Goal: Information Seeking & Learning: Learn about a topic

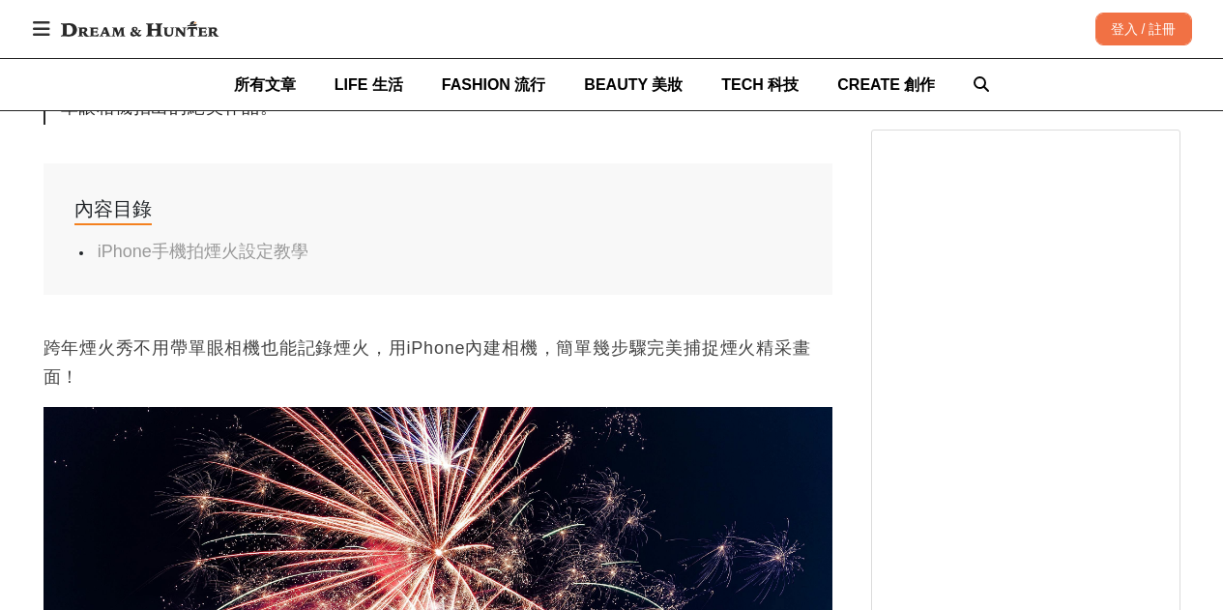
scroll to position [0, 1577]
click at [642, 354] on p "跨年煙火秀不用帶單眼相機也能記錄煙火，用iPhone內建相機，簡單幾步驟完美捕捉煙火精采畫面！" at bounding box center [437, 362] width 789 height 58
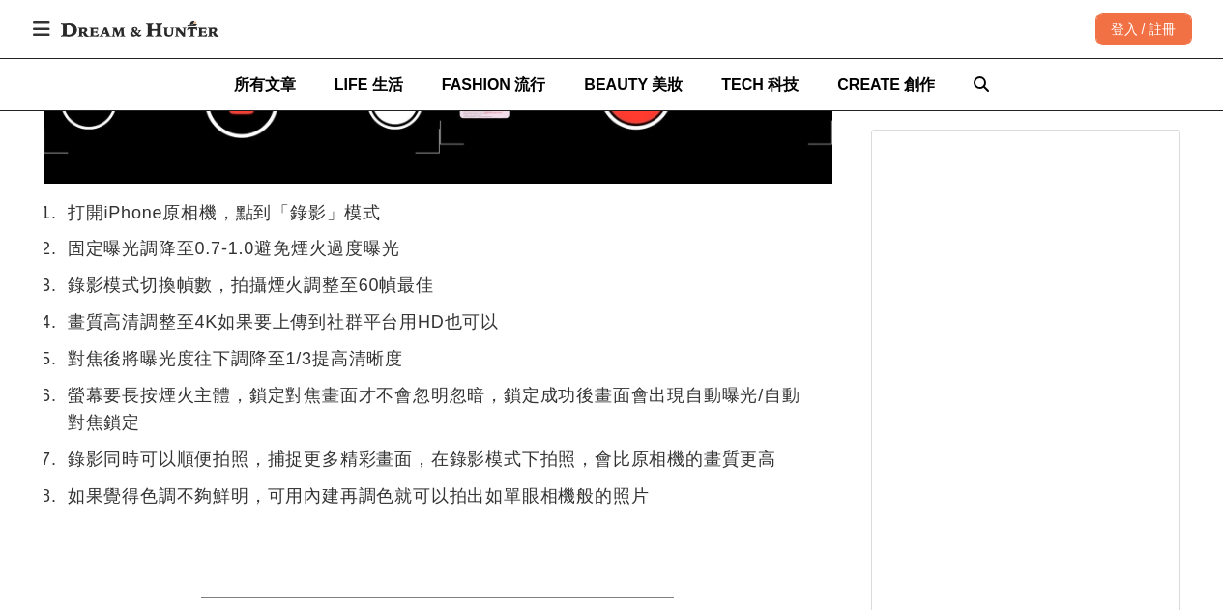
scroll to position [0, 0]
drag, startPoint x: 734, startPoint y: 387, endPoint x: 733, endPoint y: 396, distance: 9.7
drag, startPoint x: 733, startPoint y: 396, endPoint x: 595, endPoint y: 462, distance: 152.2
click at [595, 462] on li "錄影同時可以順便拍照，捕捉更多精彩畫面，在錄影模式下拍照，會比原相機的畫質更高" at bounding box center [434, 460] width 743 height 28
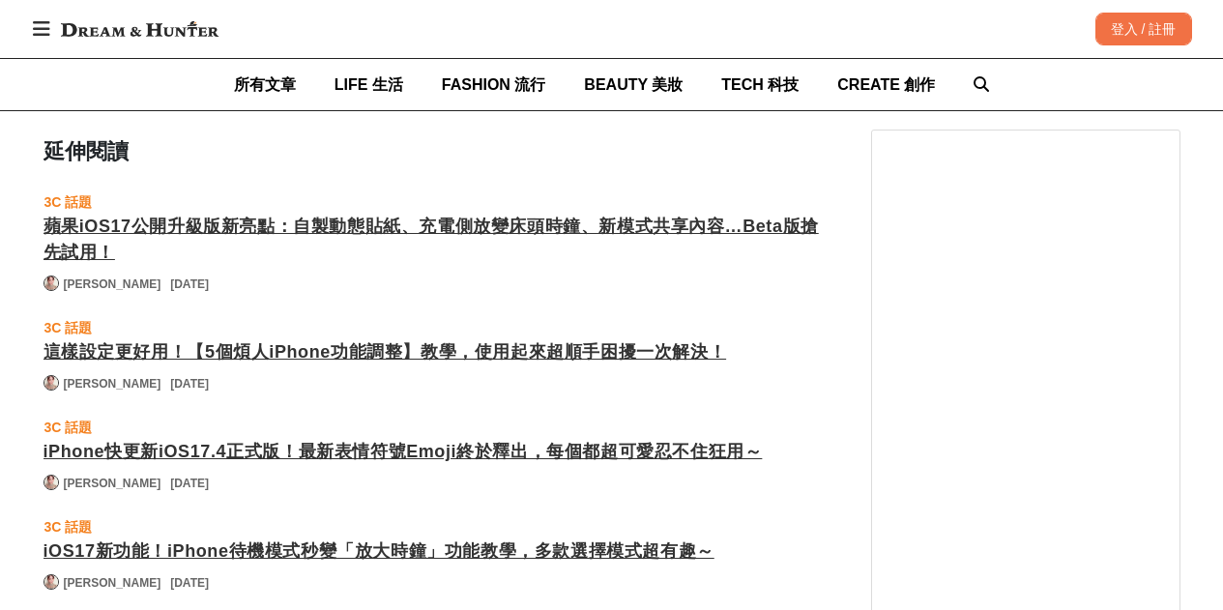
scroll to position [0, 1577]
click at [598, 214] on div "蘋果iOS17公開升級版新亮點：自製動態貼紙、充電側放變床頭時鐘、新模式共享內容…Beta版搶先試用！" at bounding box center [437, 240] width 789 height 52
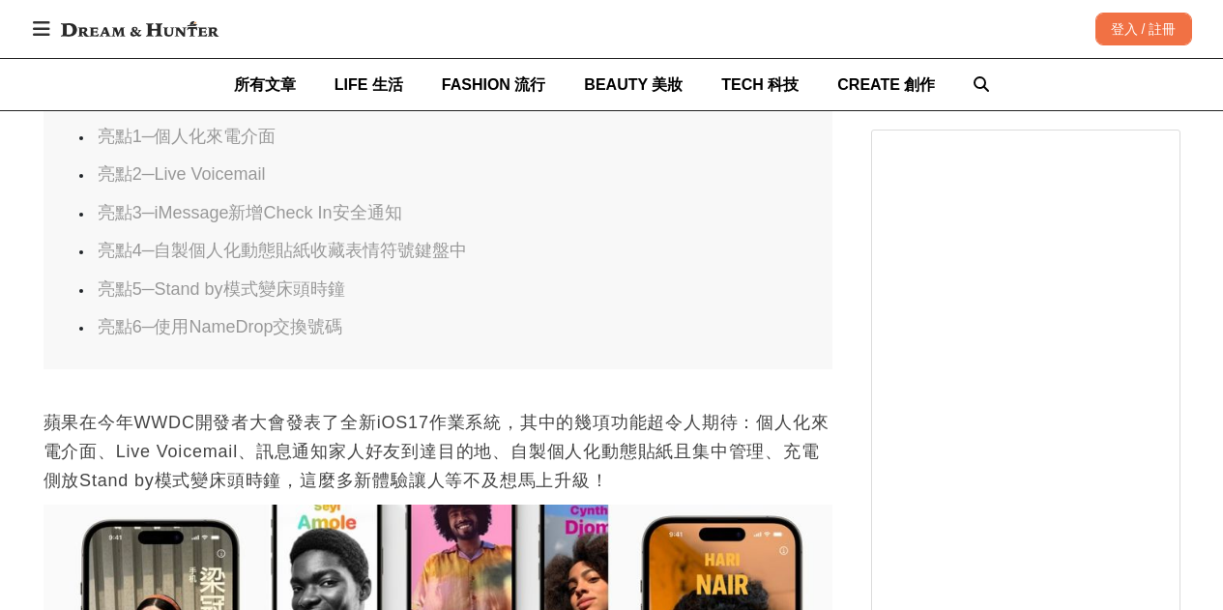
scroll to position [1145, 0]
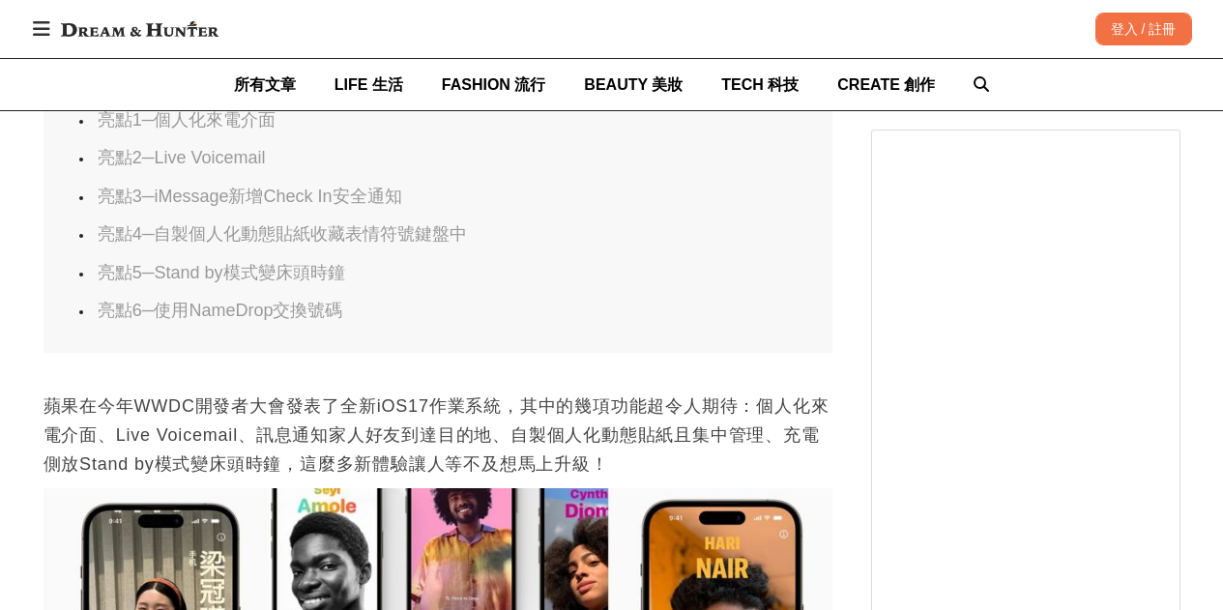
click at [312, 281] on link "亮點5─Stand by模式變床頭時鐘" at bounding box center [221, 272] width 247 height 19
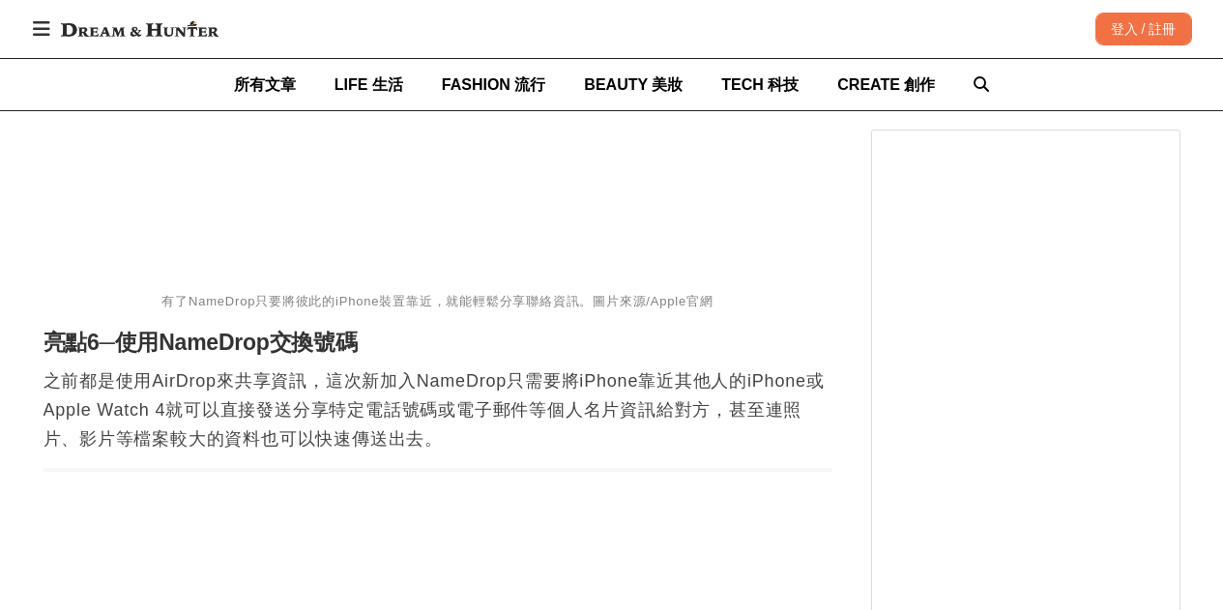
scroll to position [4903, 0]
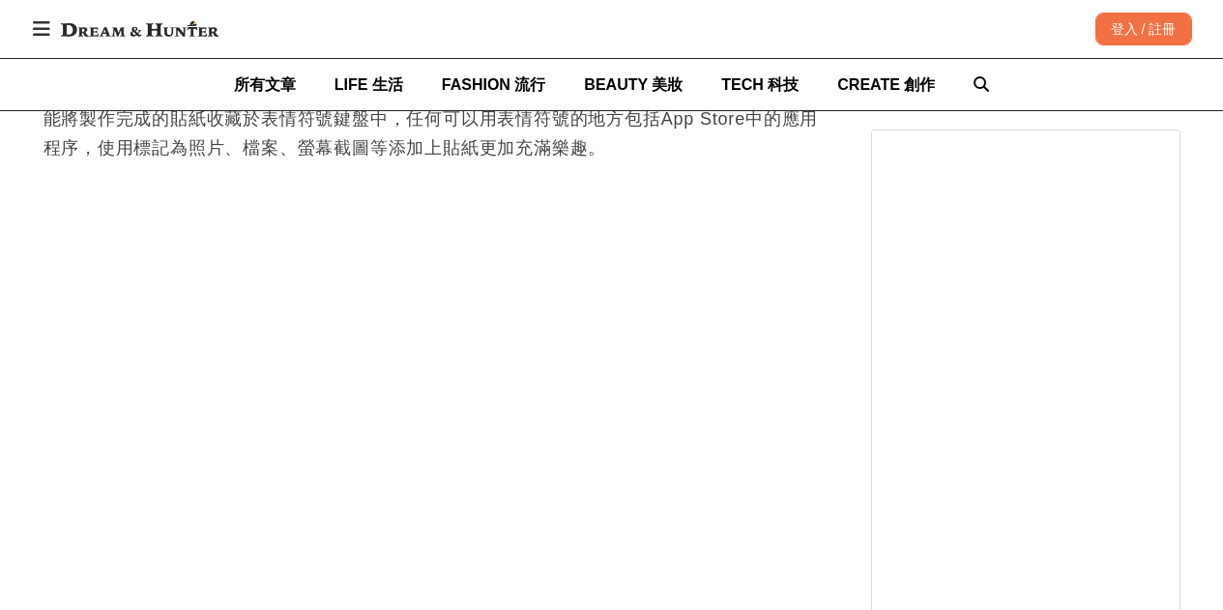
scroll to position [3866, 0]
